Goal: Navigation & Orientation: Find specific page/section

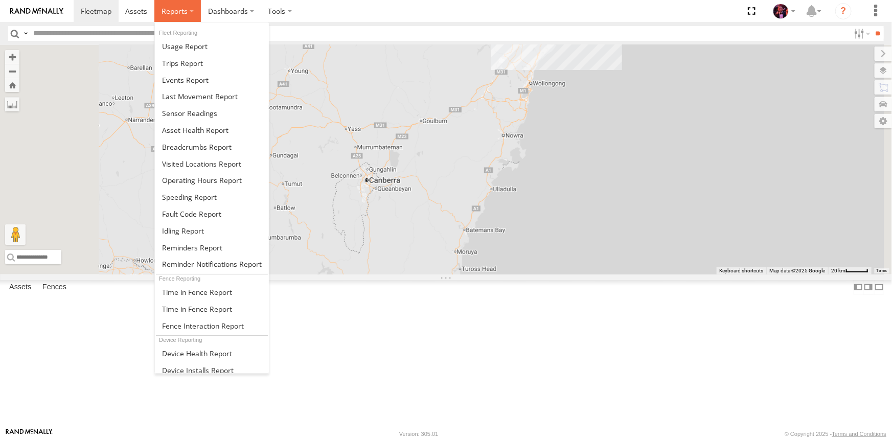
click at [173, 12] on span at bounding box center [175, 11] width 26 height 10
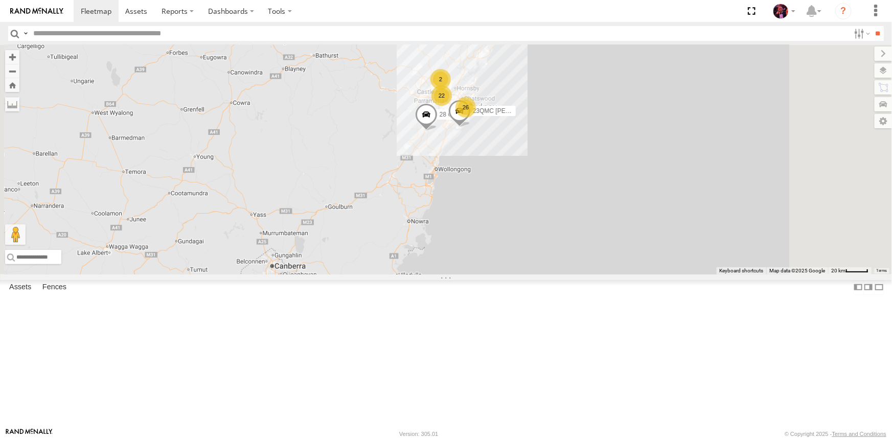
drag, startPoint x: 536, startPoint y: 124, endPoint x: 406, endPoint y: 235, distance: 170.8
click at [406, 235] on div "26 22 2 28 QMC 23QMC [PERSON_NAME] 27QMC" at bounding box center [446, 160] width 892 height 230
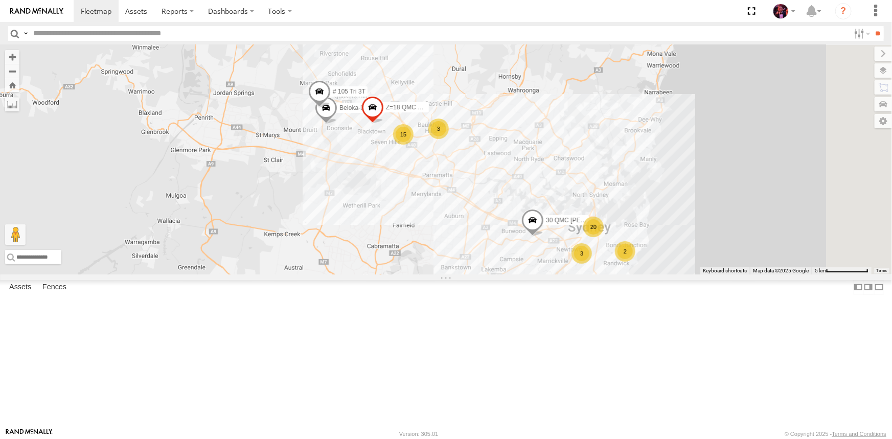
click at [383, 124] on span at bounding box center [372, 110] width 22 height 28
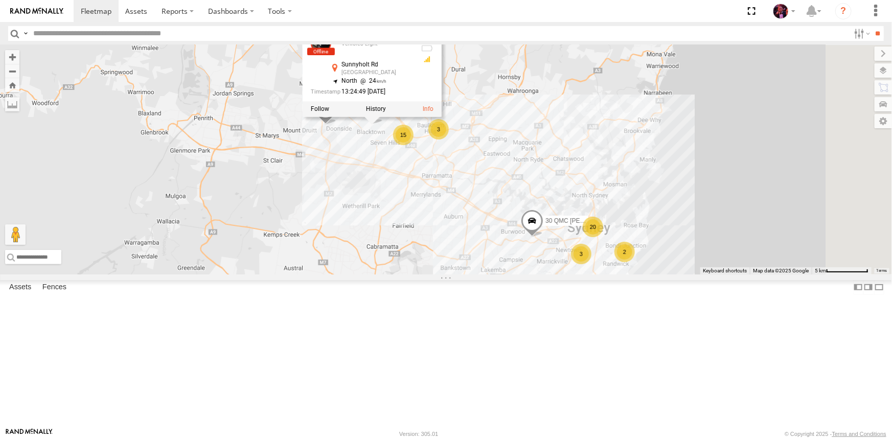
click at [360, 137] on div "28 QMC 23QMC [PERSON_NAME] 27QMC # KS75A 20 2 3 15 Beloka-EKV93V 3 Z=18 QMC Wri…" at bounding box center [446, 160] width 892 height 230
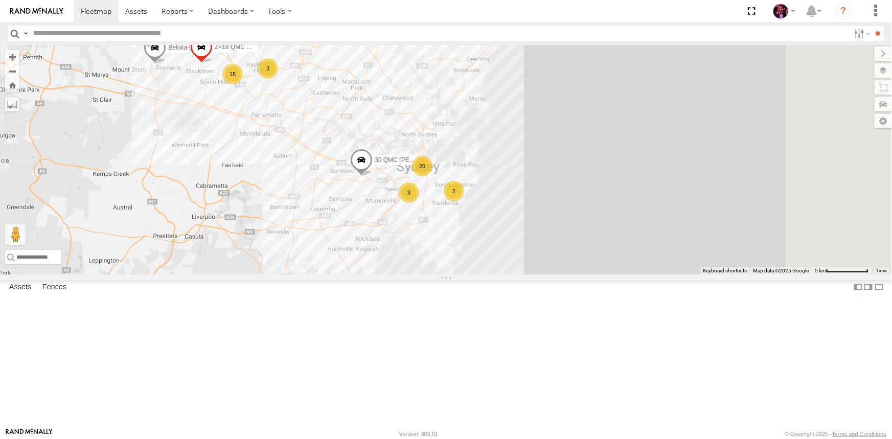
drag, startPoint x: 514, startPoint y: 245, endPoint x: 402, endPoint y: 207, distance: 117.7
click at [402, 207] on div "28 QMC 23QMC [PERSON_NAME] 27QMC # KS75A Beloka-EKV93V Z=18 QMC Written off 30 …" at bounding box center [446, 160] width 892 height 230
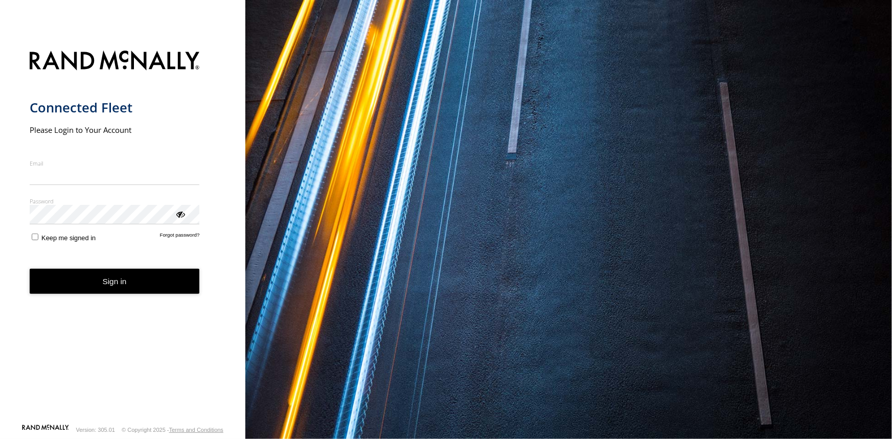
click at [110, 186] on input "Email" at bounding box center [115, 176] width 170 height 18
type input "**********"
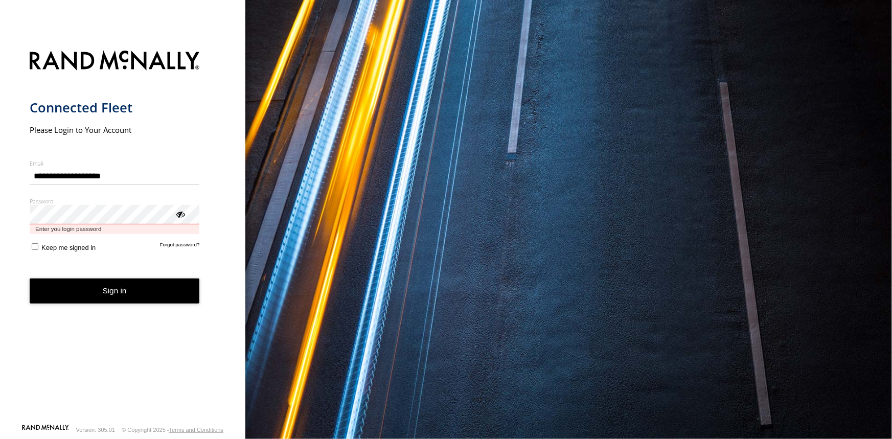
click at [30, 279] on button "Sign in" at bounding box center [115, 291] width 170 height 25
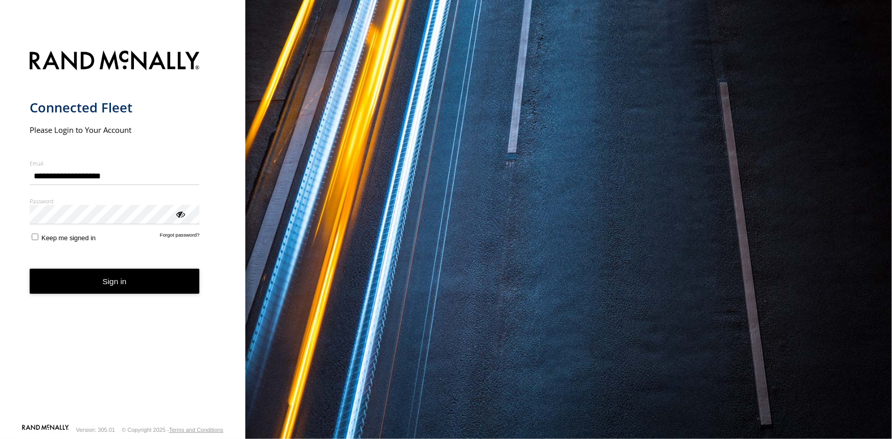
click at [97, 281] on button "Sign in" at bounding box center [115, 281] width 170 height 25
